Goal: Information Seeking & Learning: Learn about a topic

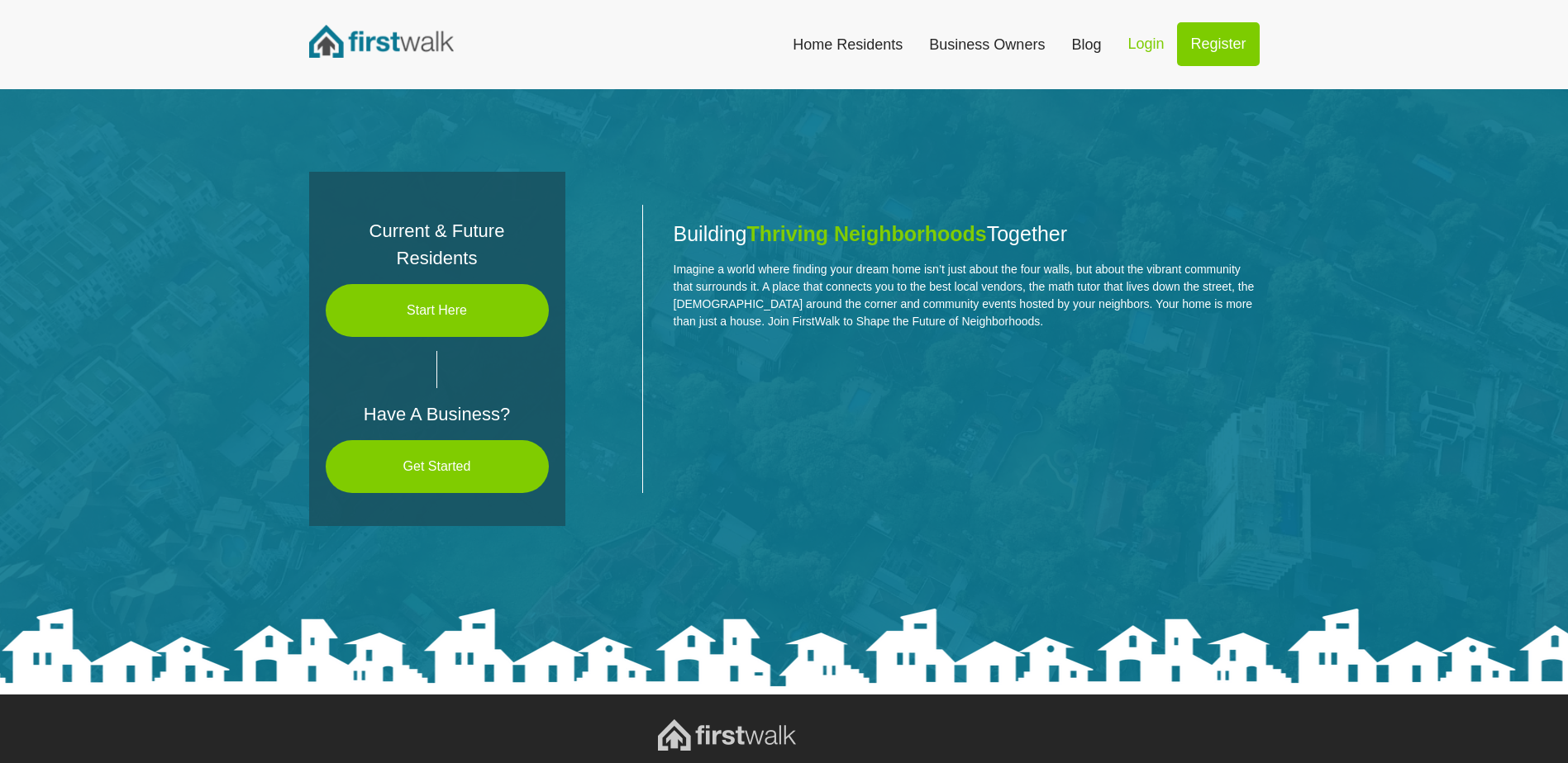
click at [916, 44] on link "Business Owners" at bounding box center [987, 44] width 142 height 36
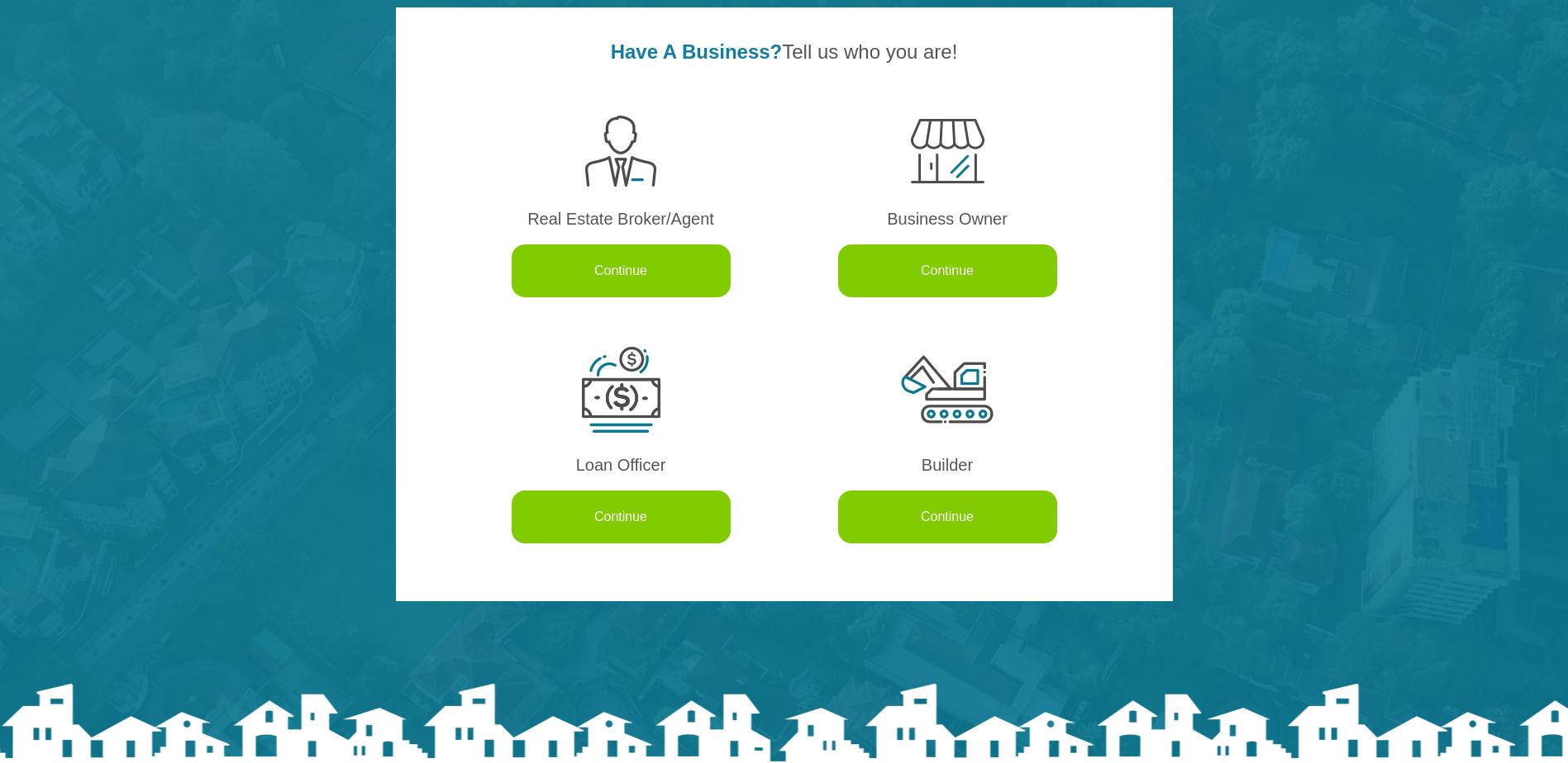
scroll to position [165, 0]
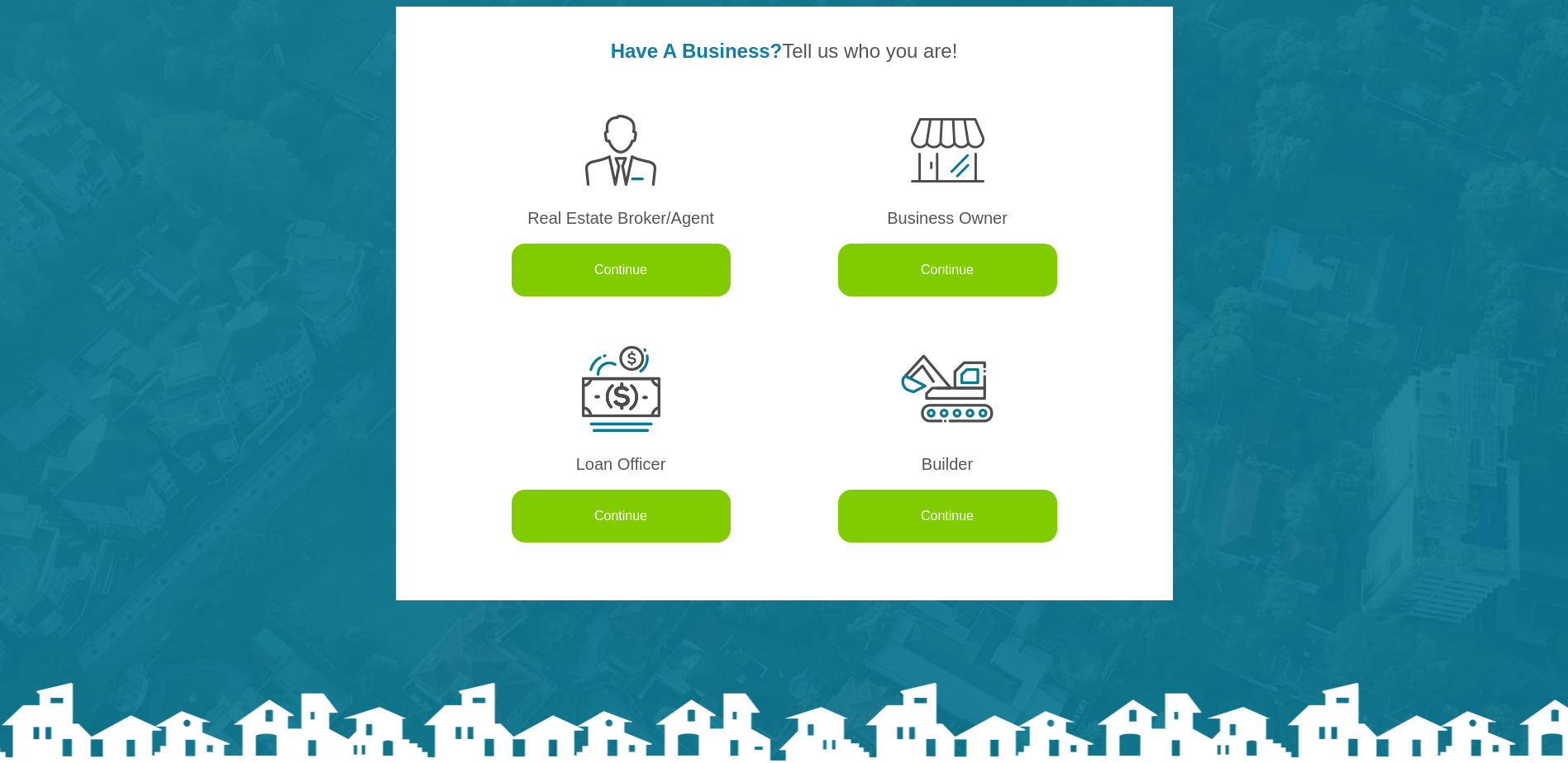
click at [618, 520] on link "Continue" at bounding box center [622, 516] width 219 height 53
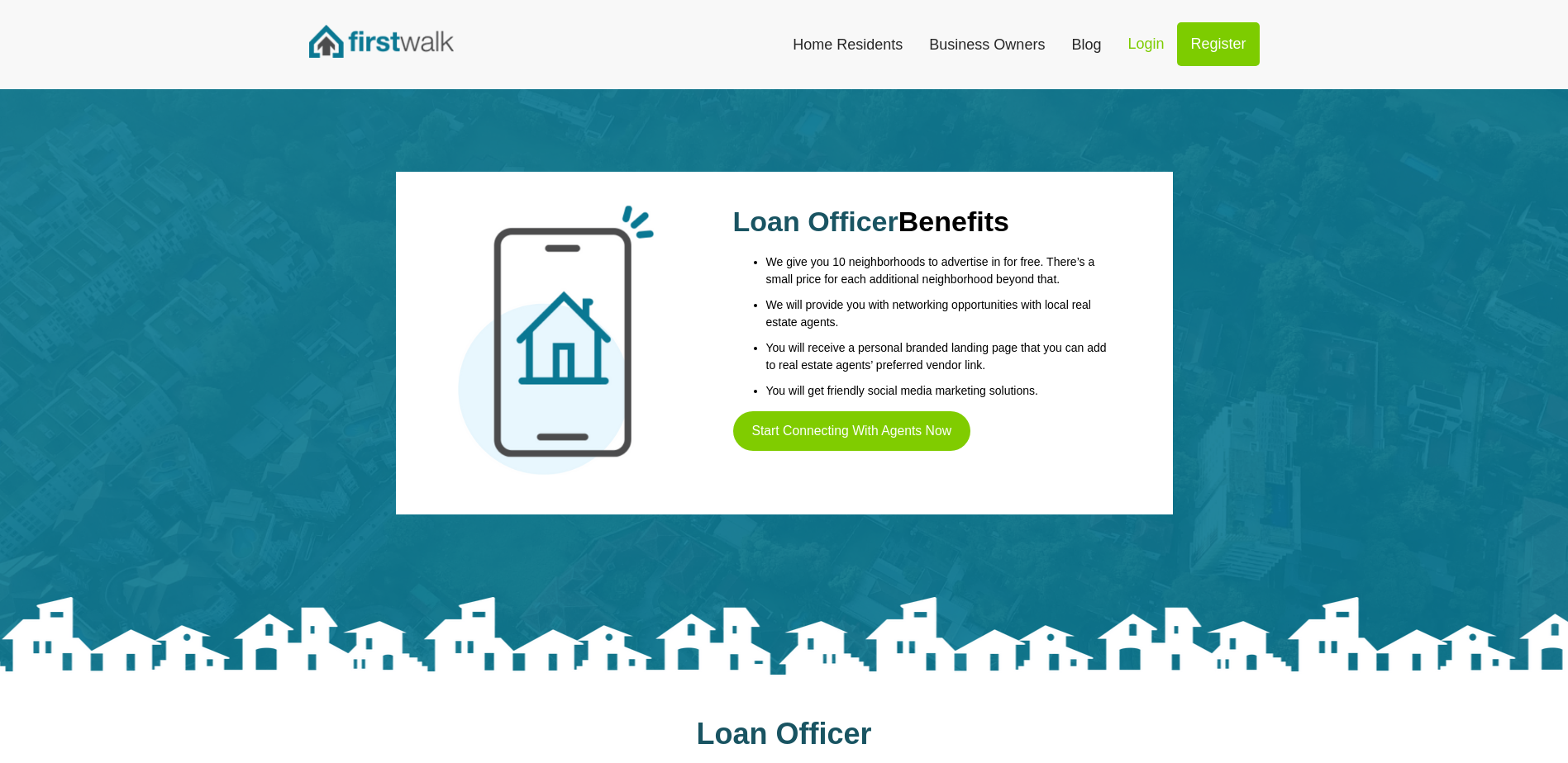
click at [1061, 46] on link "Blog" at bounding box center [1085, 44] width 56 height 36
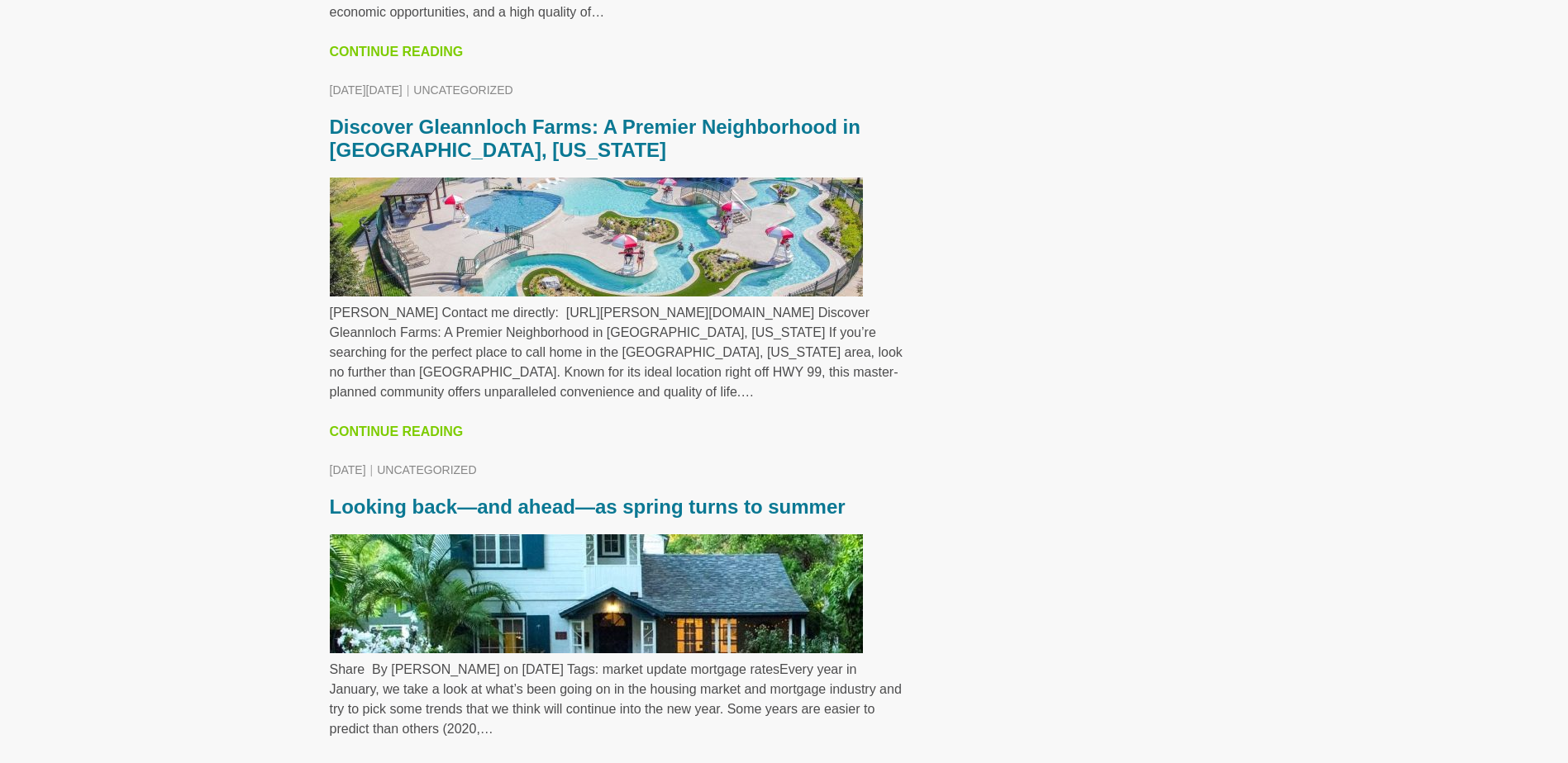
scroll to position [1886, 0]
